Goal: Task Accomplishment & Management: Use online tool/utility

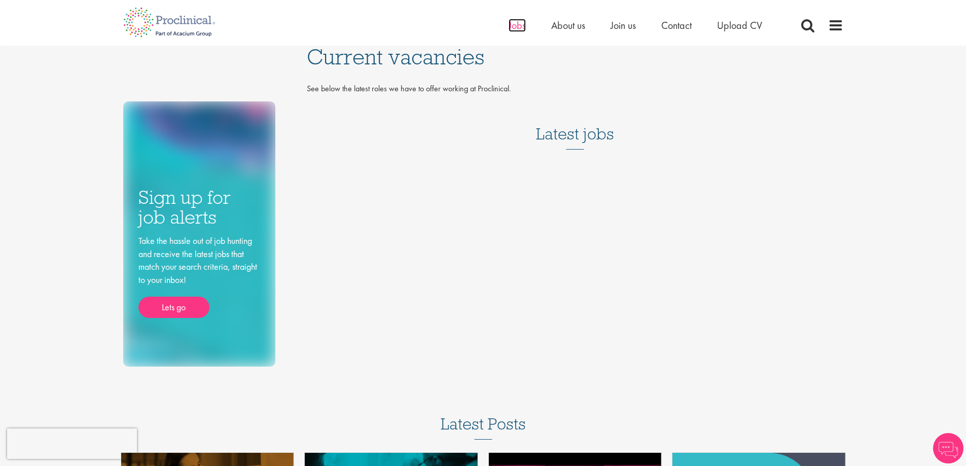
click at [521, 24] on span "Jobs" at bounding box center [517, 25] width 17 height 13
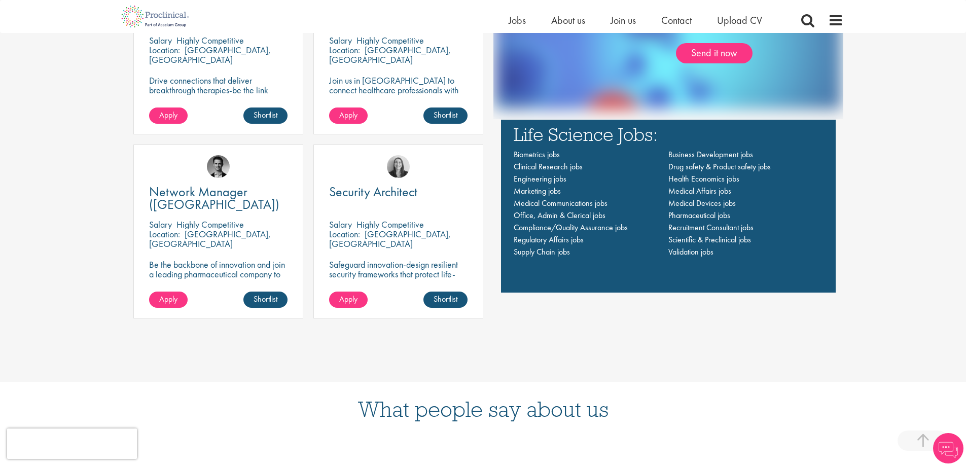
scroll to position [812, 0]
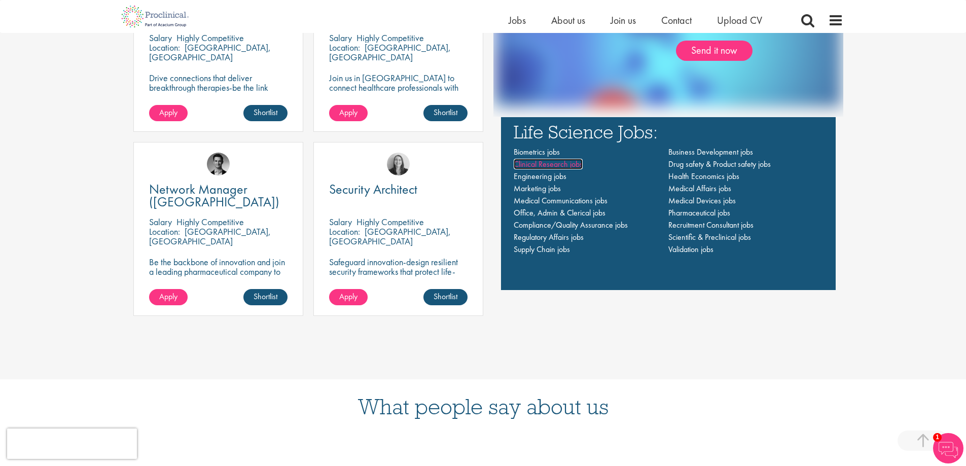
click at [565, 162] on span "Clinical Research jobs" at bounding box center [548, 164] width 69 height 11
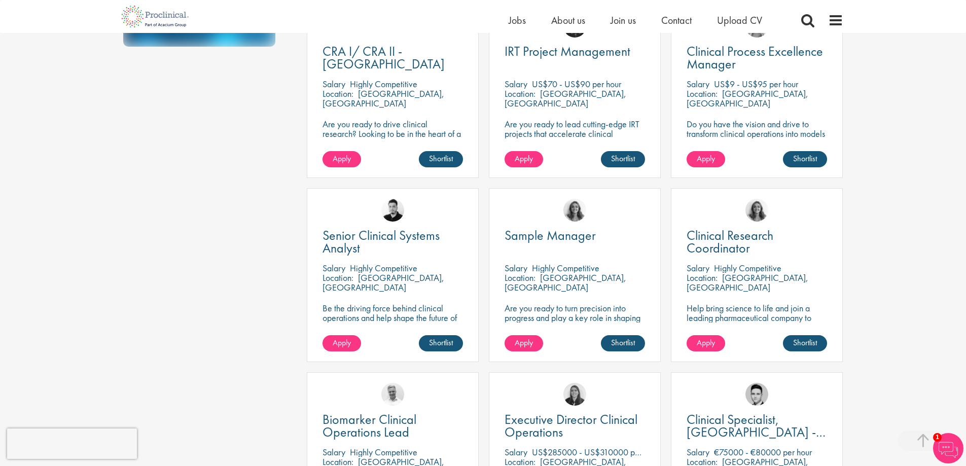
scroll to position [203, 0]
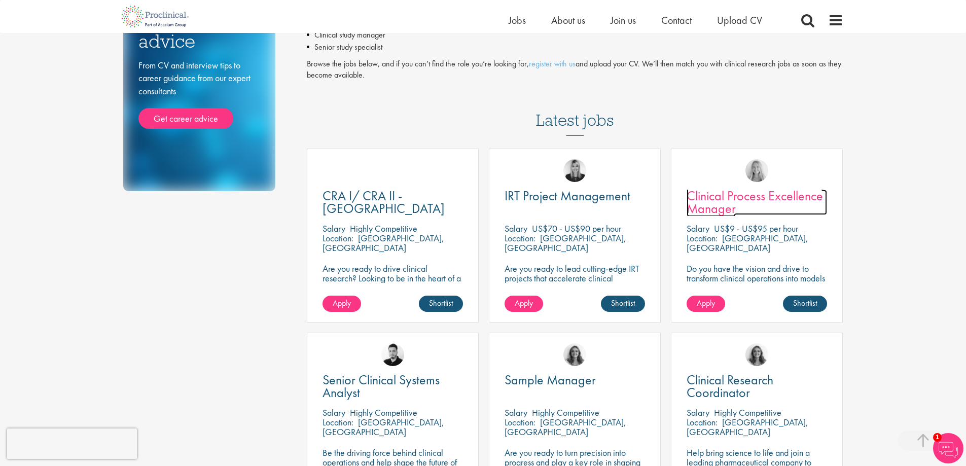
click at [746, 187] on span "Clinical Process Excellence Manager" at bounding box center [755, 202] width 136 height 30
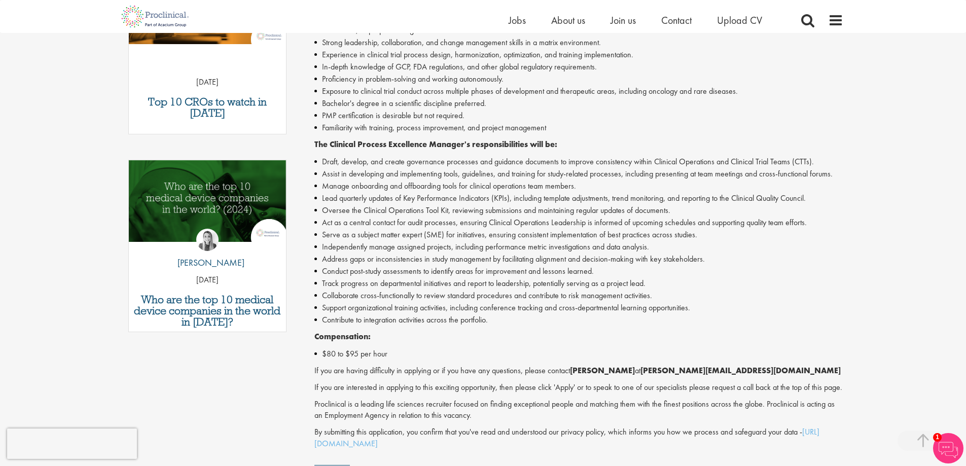
scroll to position [406, 0]
